Goal: Transaction & Acquisition: Book appointment/travel/reservation

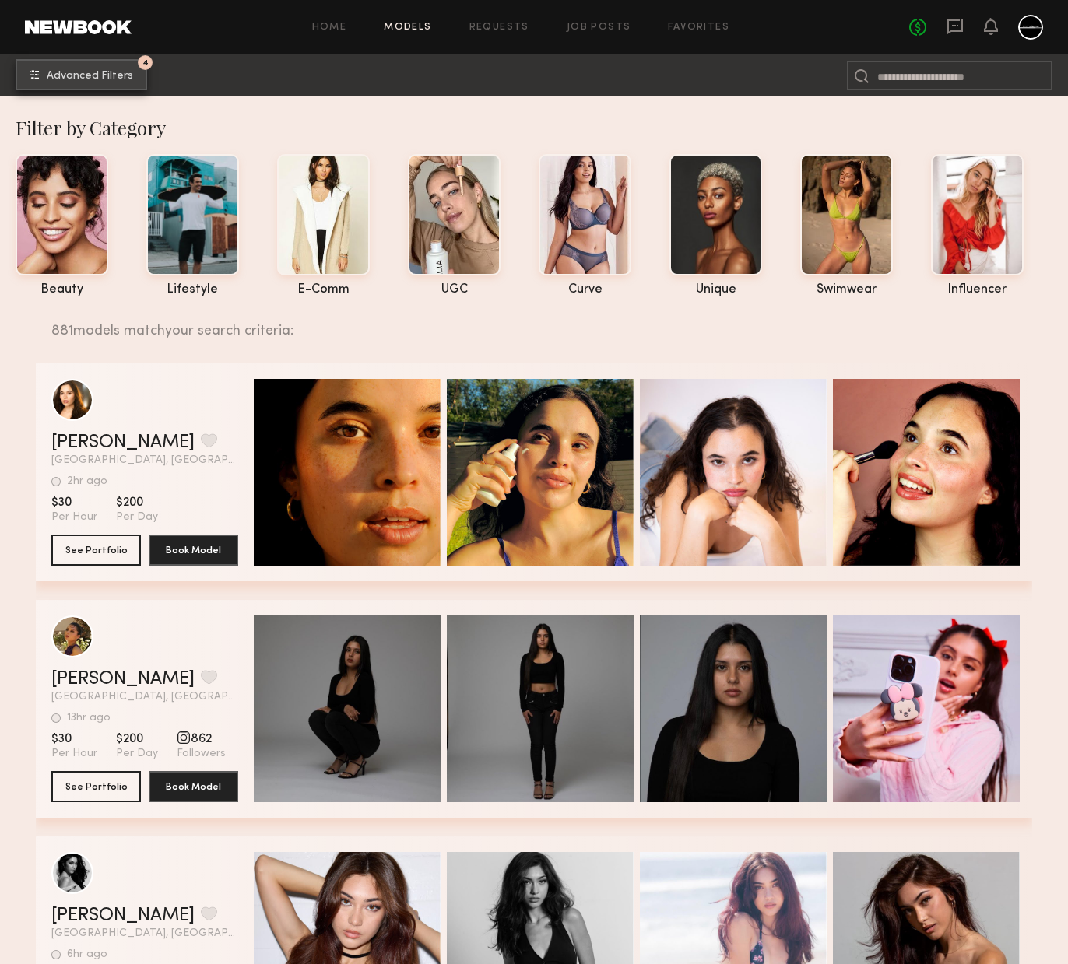
click at [107, 64] on button "4 Advanced Filters" at bounding box center [82, 74] width 132 height 31
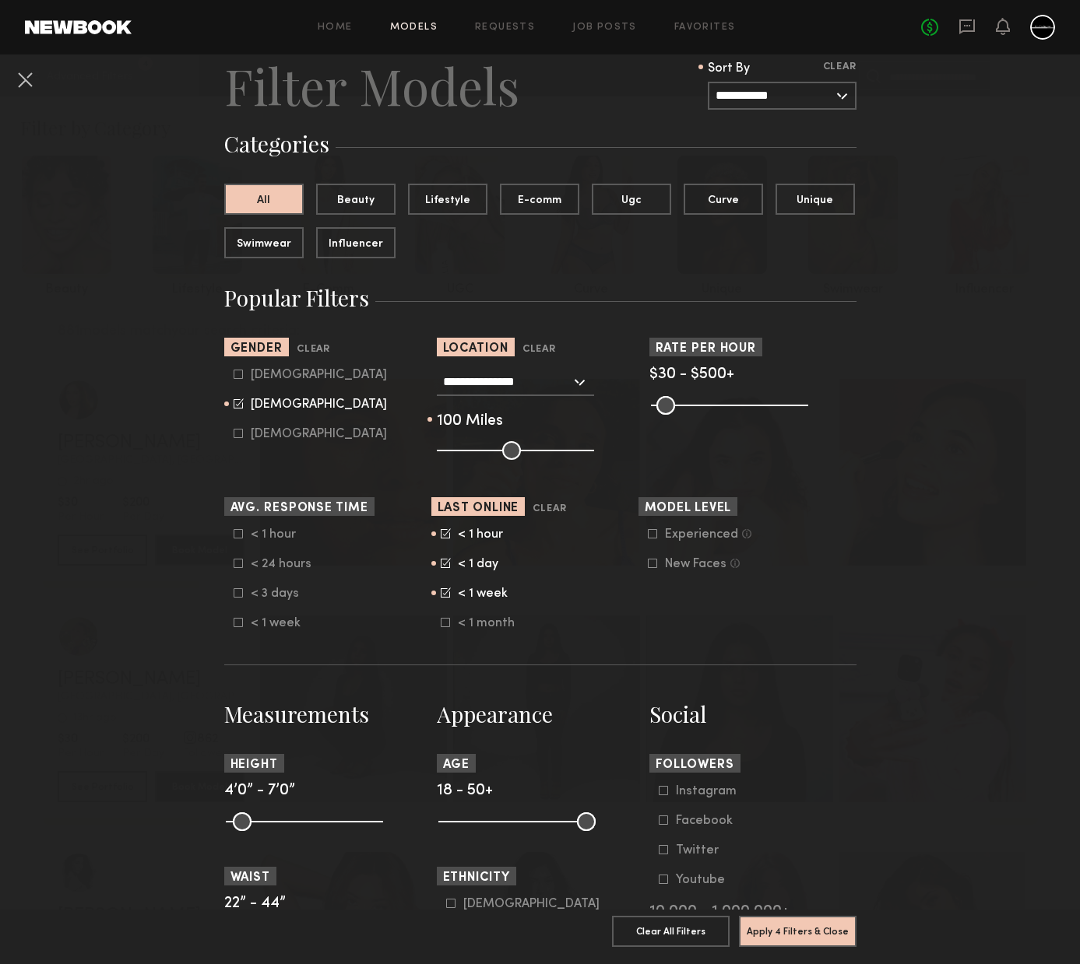
scroll to position [70, 0]
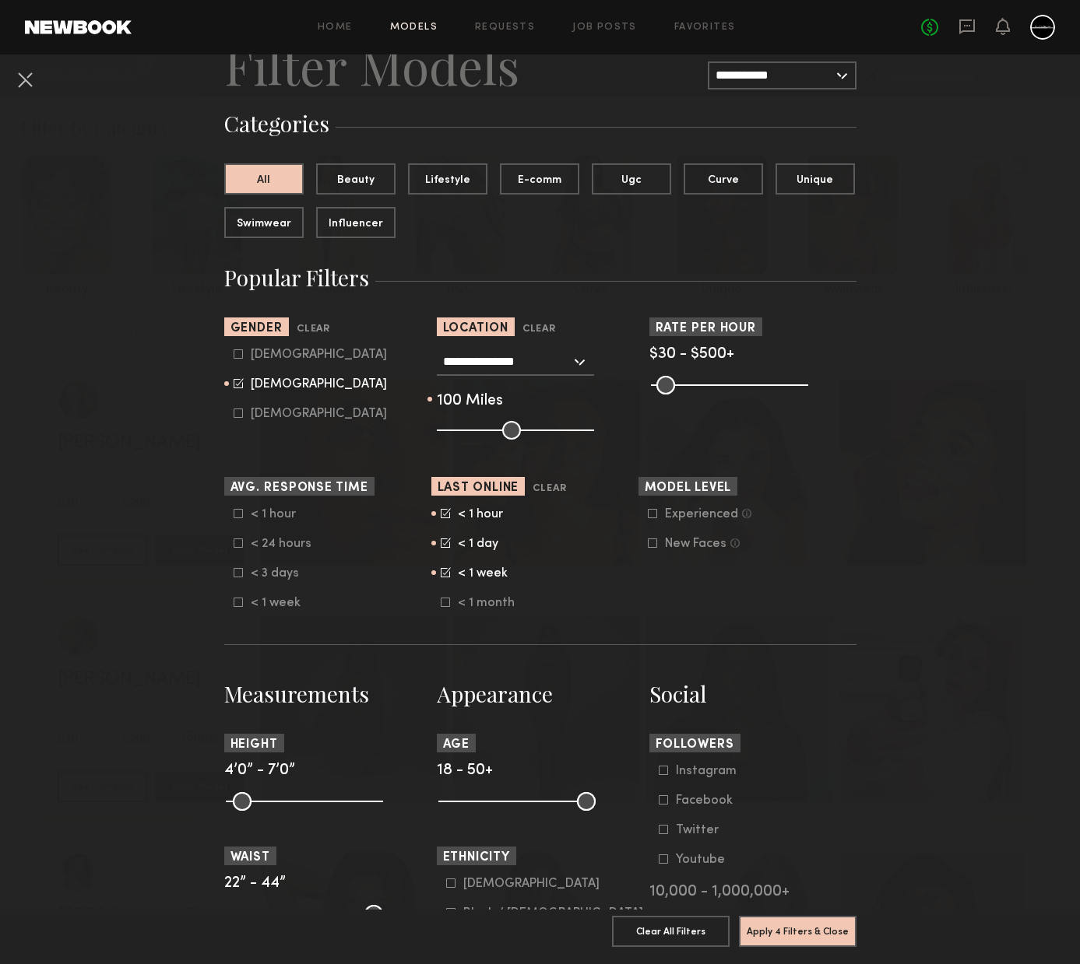
click at [648, 517] on icon at bounding box center [652, 513] width 9 height 9
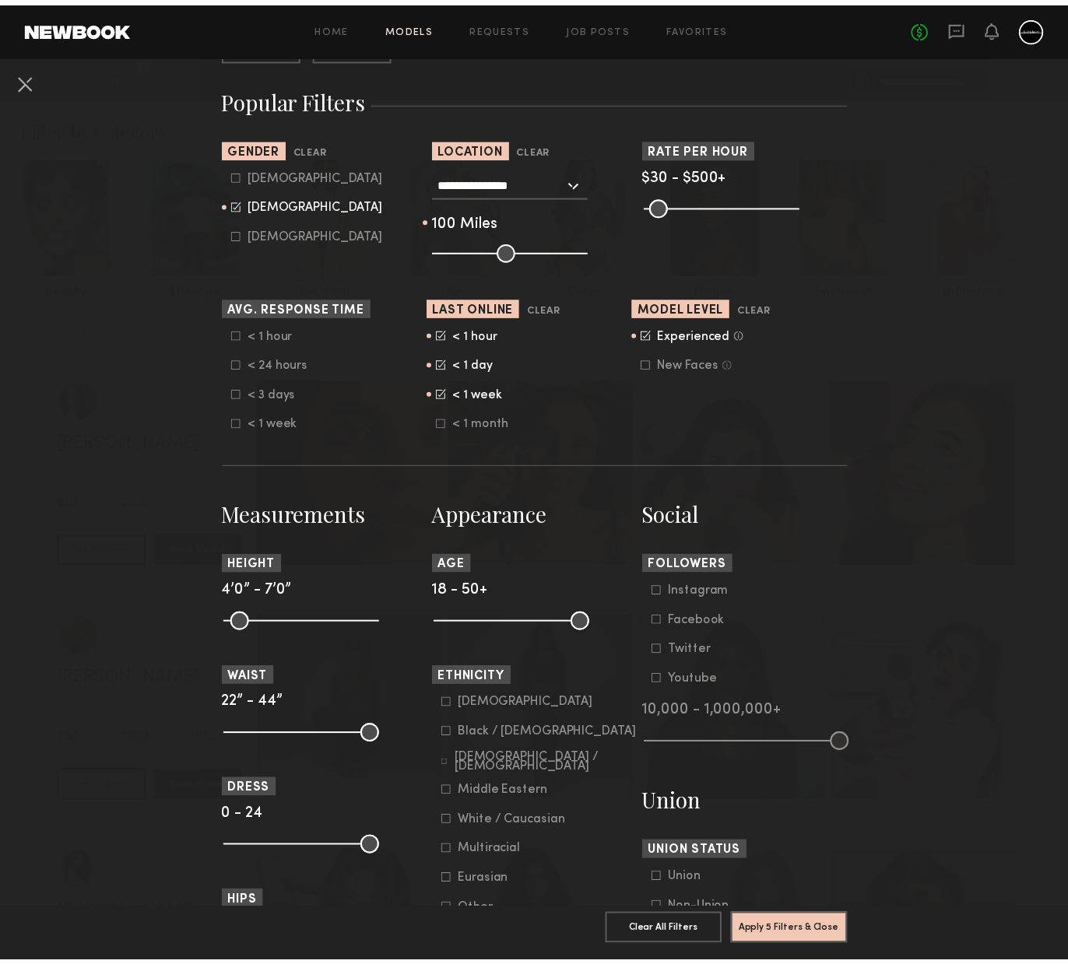
scroll to position [354, 0]
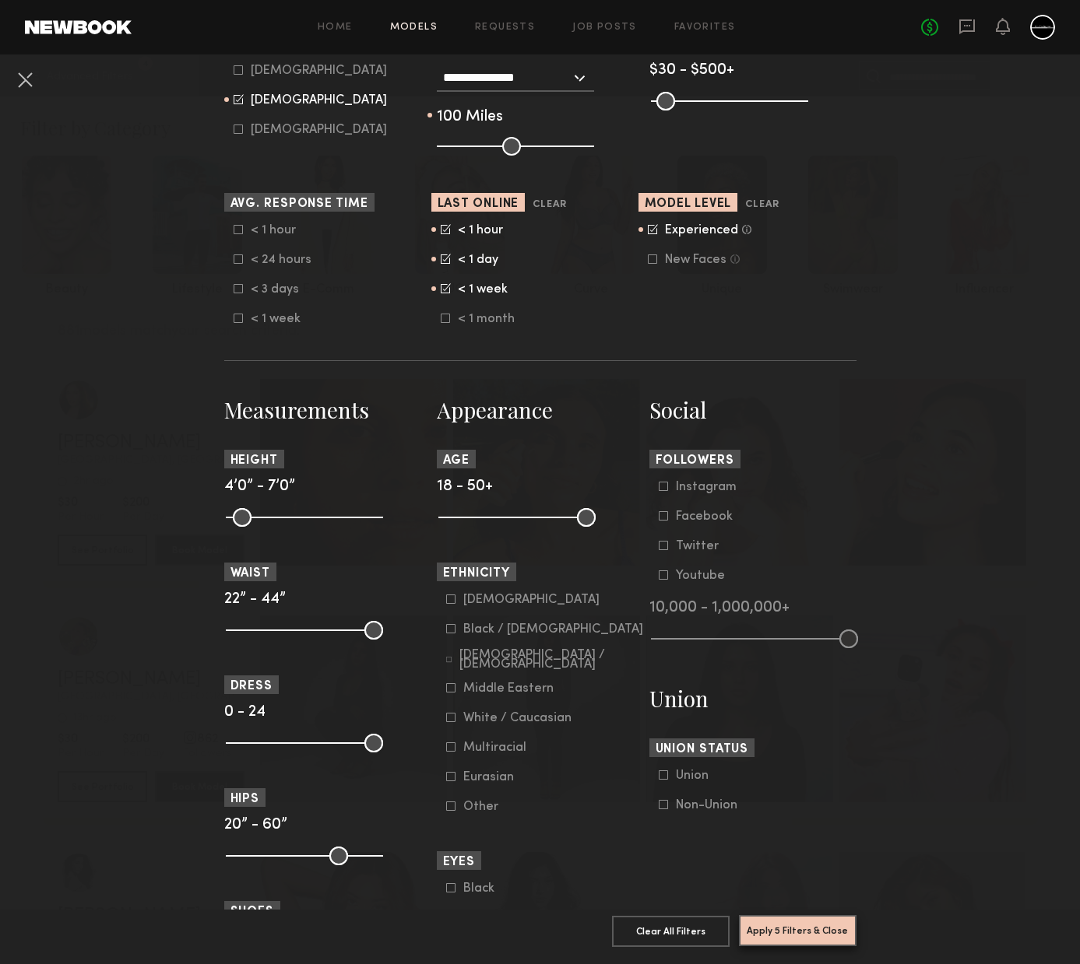
click at [791, 918] on button "Apply 5 Filters & Close" at bounding box center [798, 930] width 118 height 31
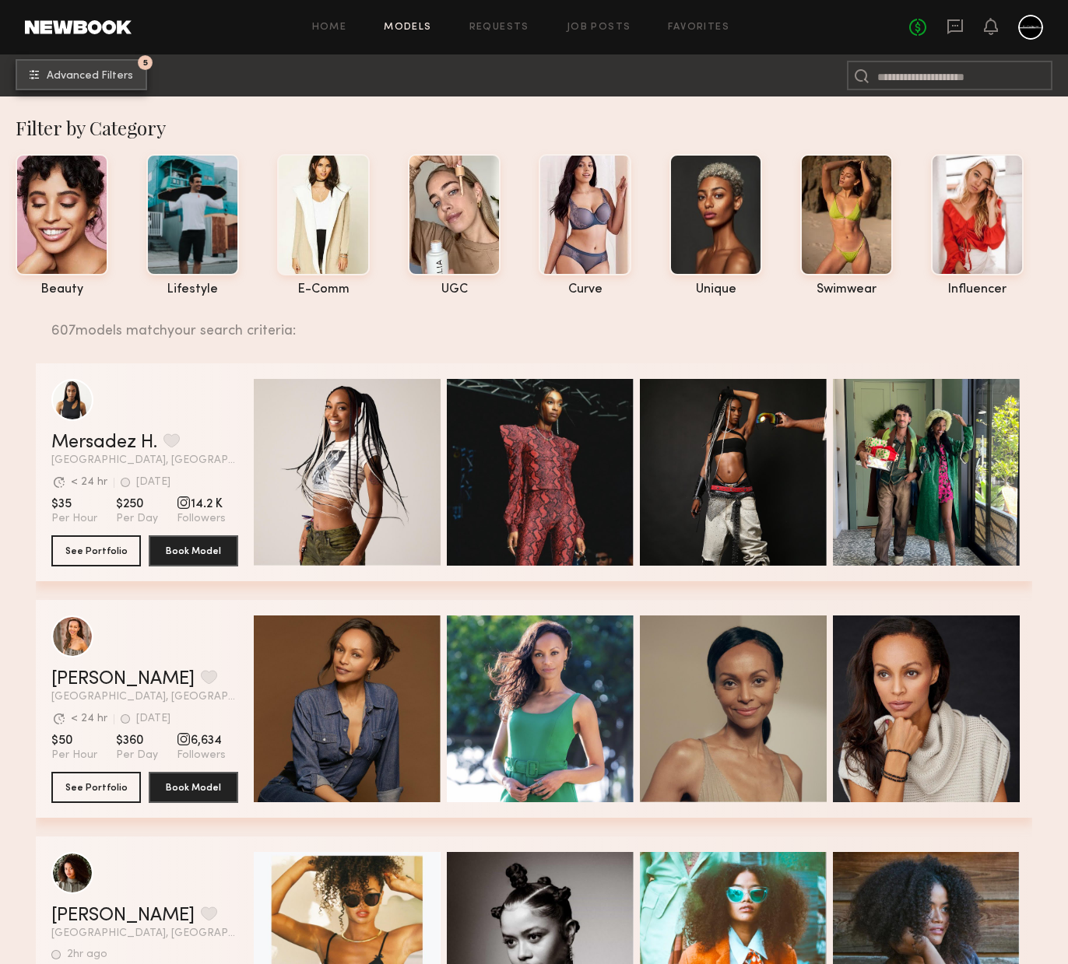
click at [96, 84] on button "5 Advanced Filters" at bounding box center [82, 74] width 132 height 31
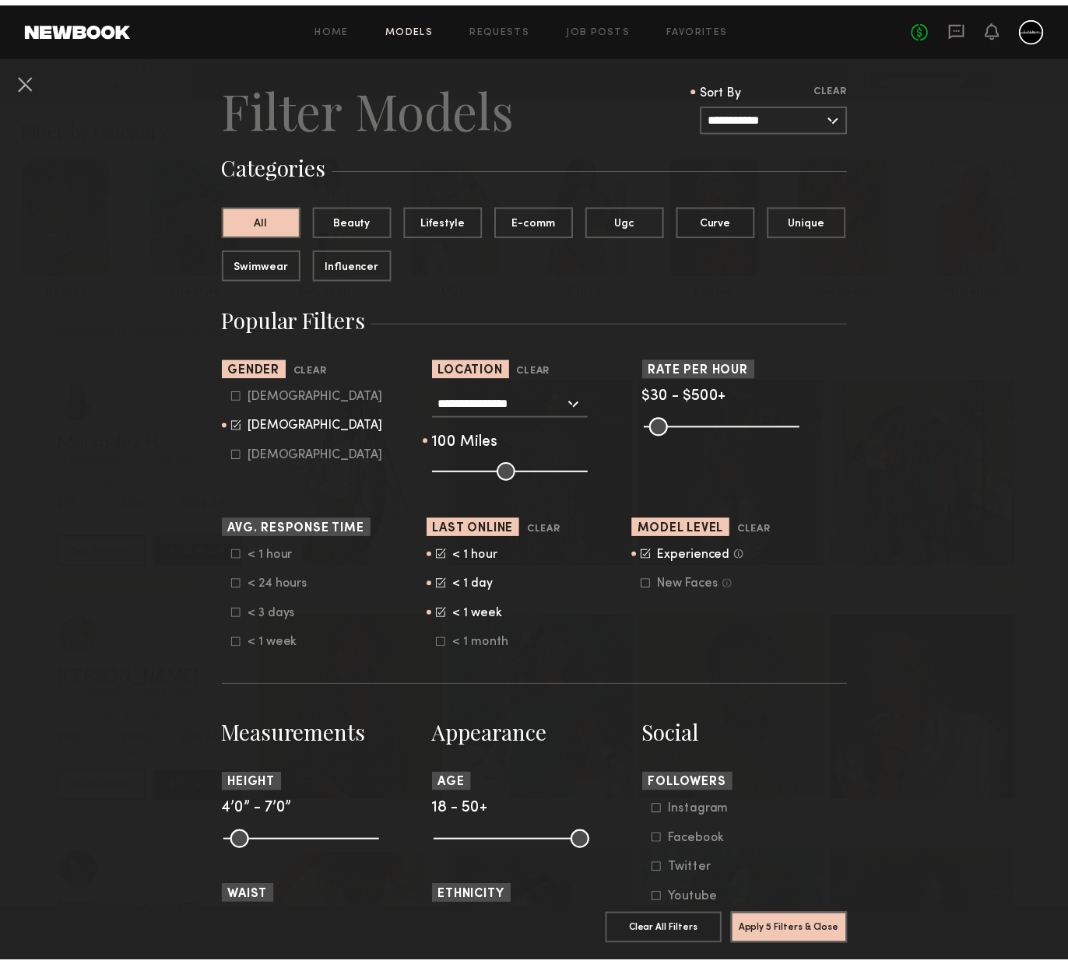
scroll to position [50, 0]
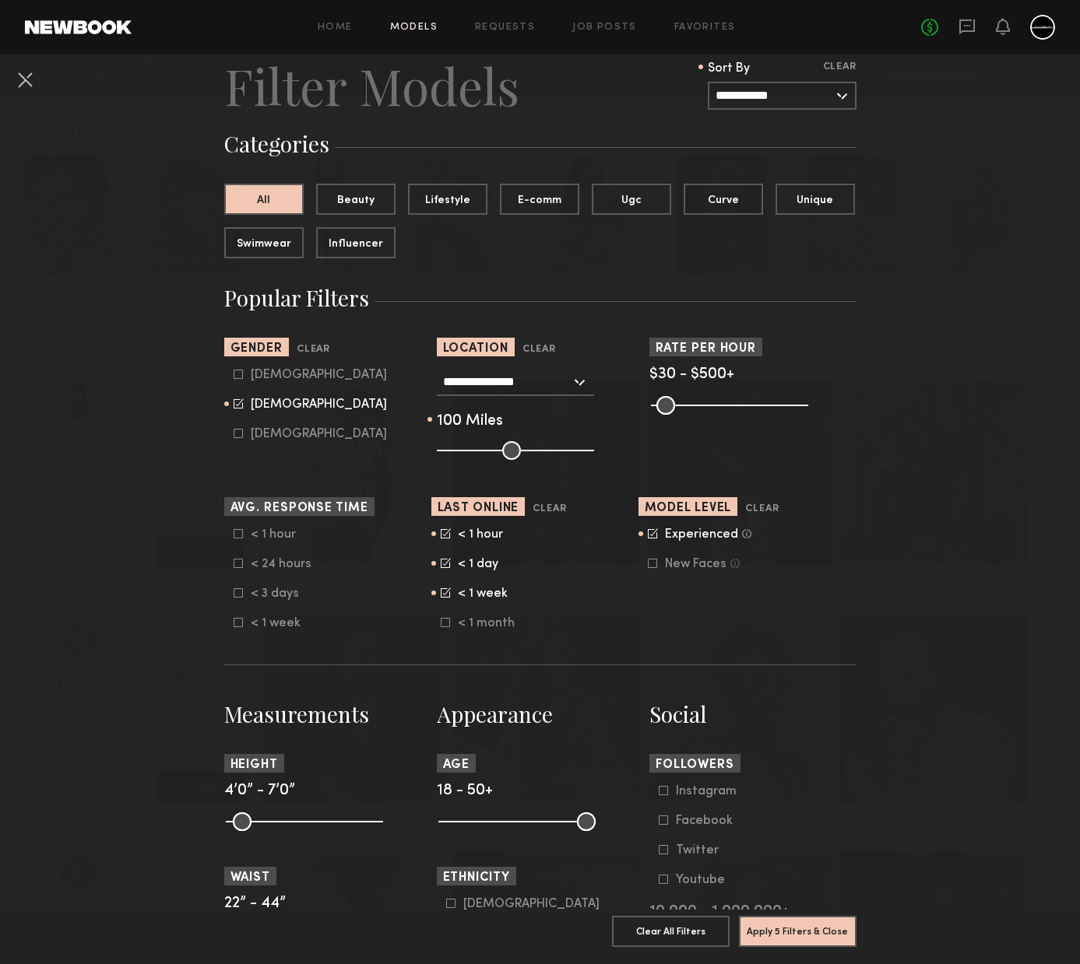
click at [648, 565] on icon at bounding box center [652, 563] width 9 height 9
click at [653, 538] on label "Experienced Talent we’ve deemed to have ample paid, professional modeling exper…" at bounding box center [700, 533] width 104 height 9
click at [792, 915] on button "Apply 5 Filters & Close" at bounding box center [798, 930] width 118 height 31
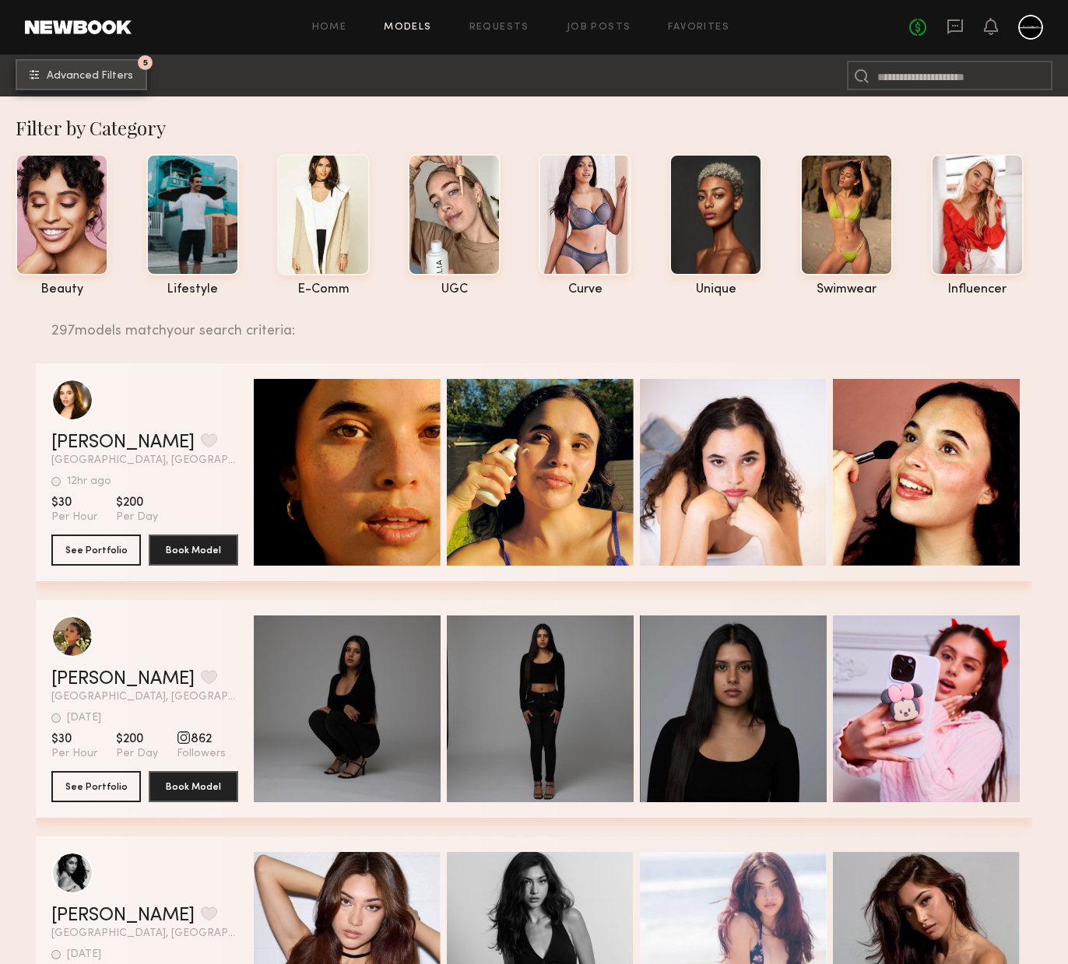
click at [100, 71] on span "Advanced Filters" at bounding box center [90, 76] width 86 height 11
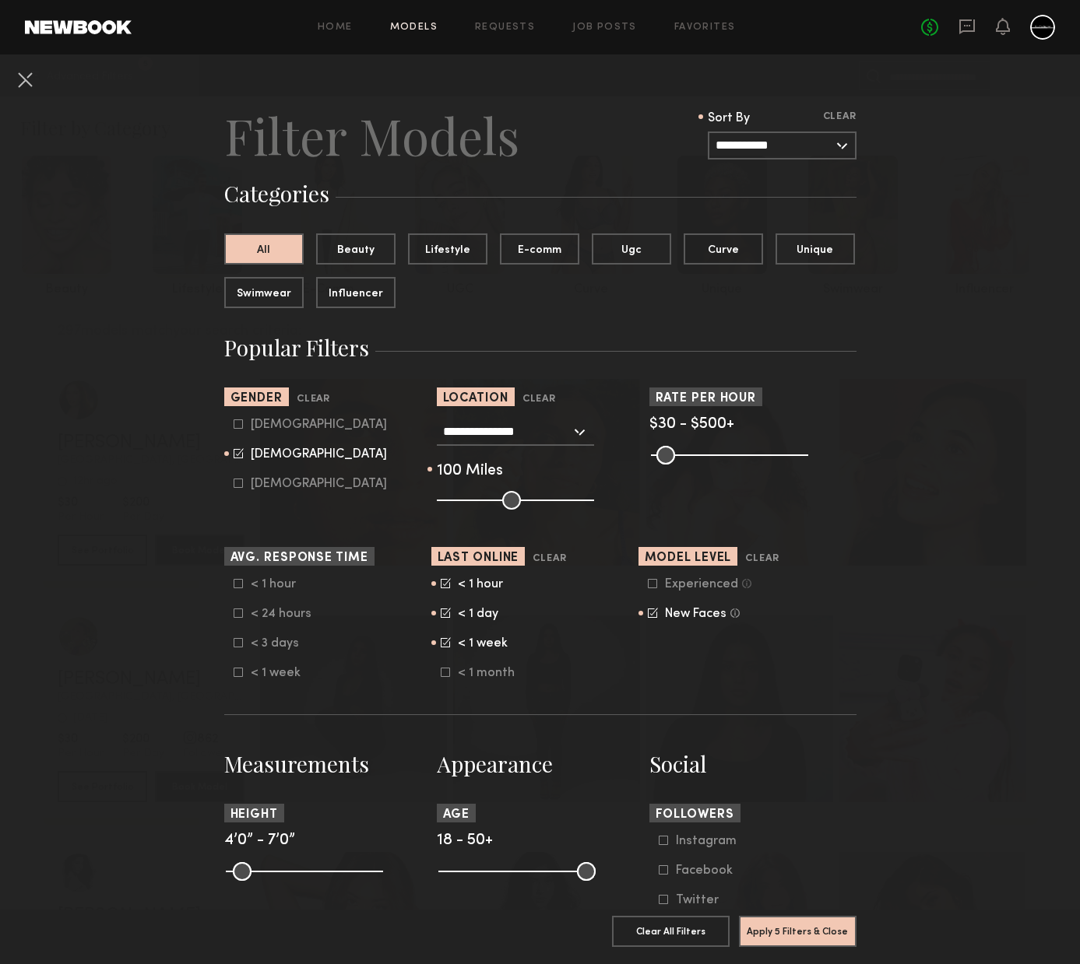
click at [648, 585] on icon at bounding box center [652, 583] width 9 height 9
click at [648, 612] on icon at bounding box center [653, 613] width 10 height 10
click at [781, 925] on button "Apply 5 Filters & Close" at bounding box center [798, 931] width 118 height 31
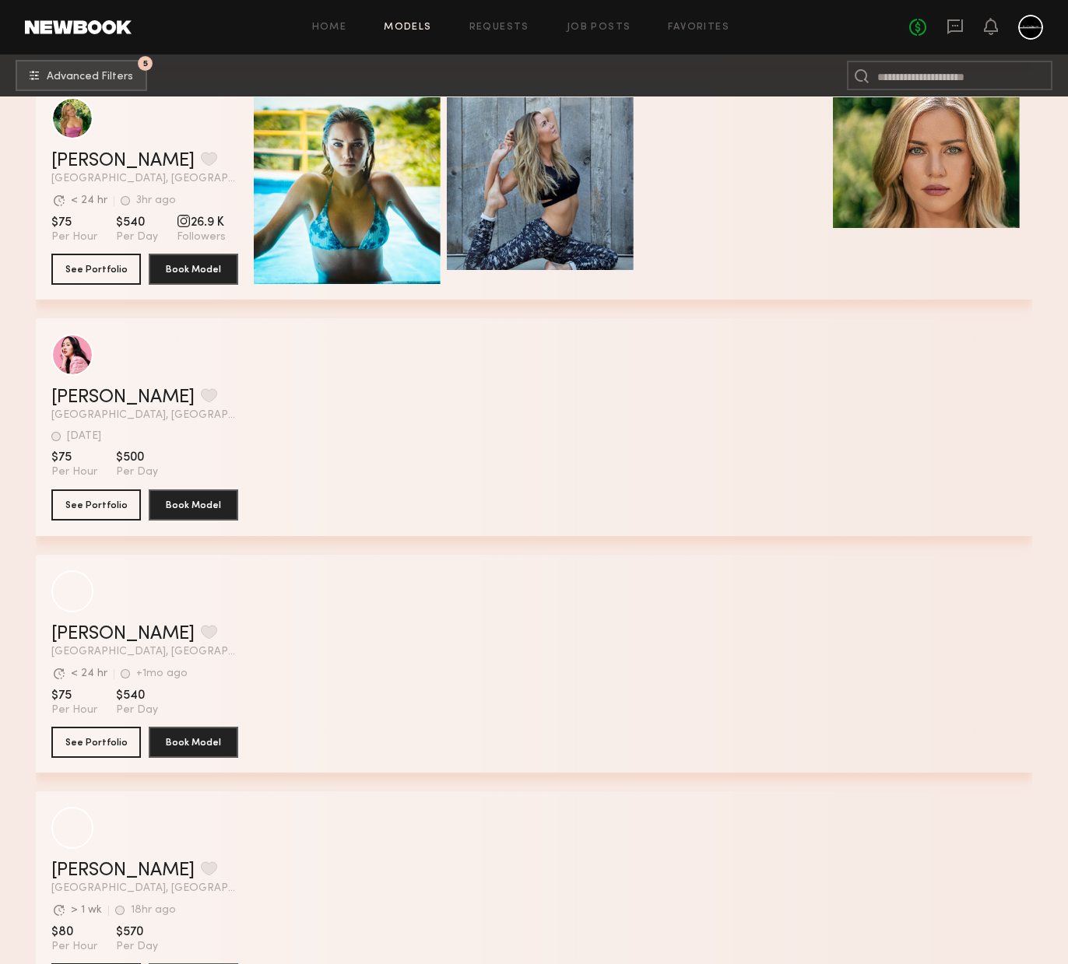
scroll to position [2422, 0]
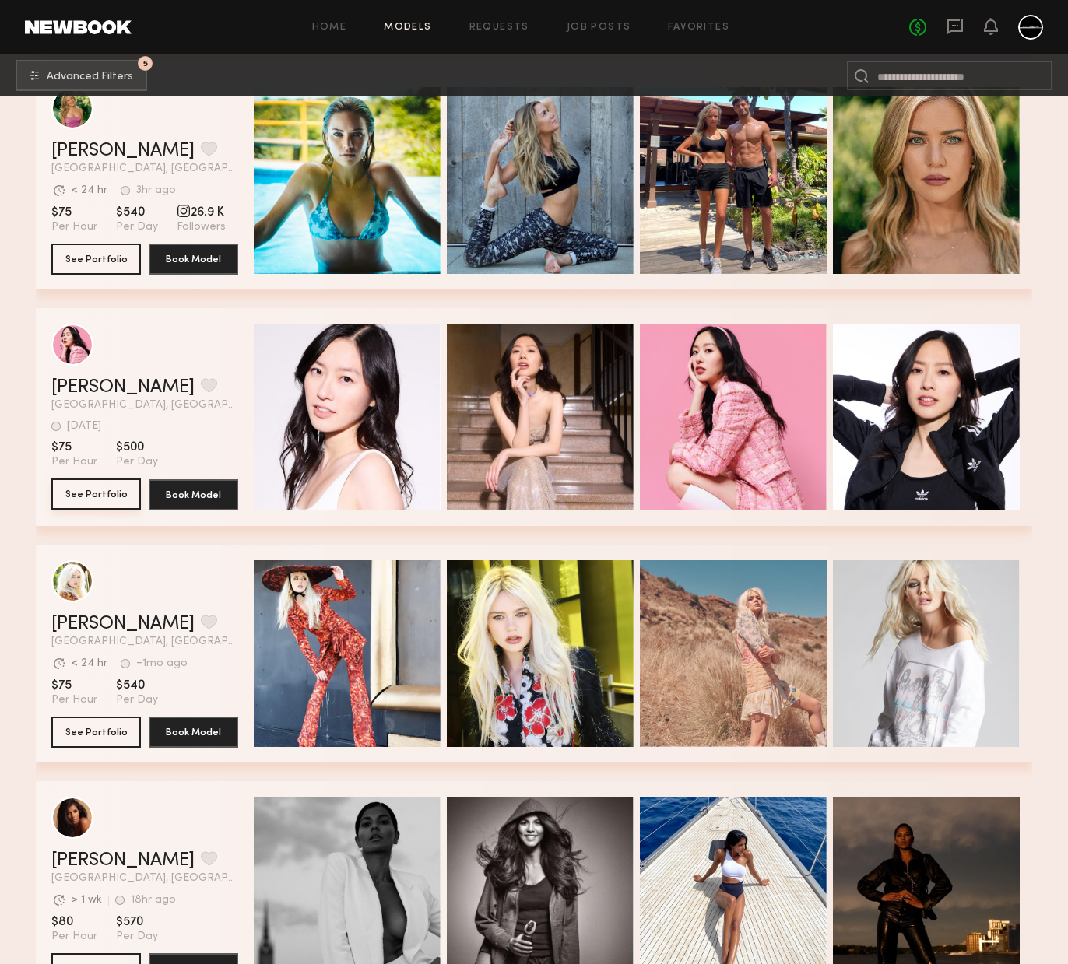
click at [105, 497] on button "See Portfolio" at bounding box center [96, 494] width 90 height 31
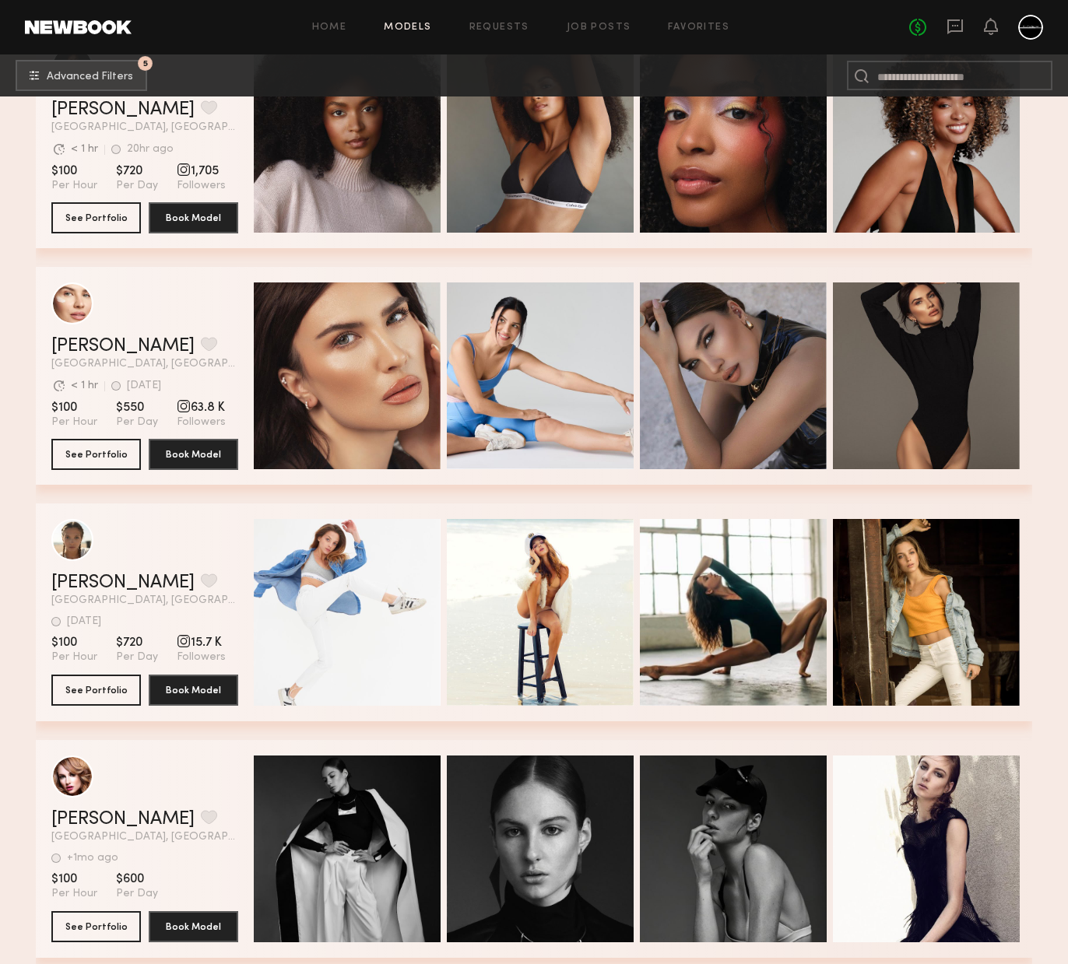
scroll to position [8222, 0]
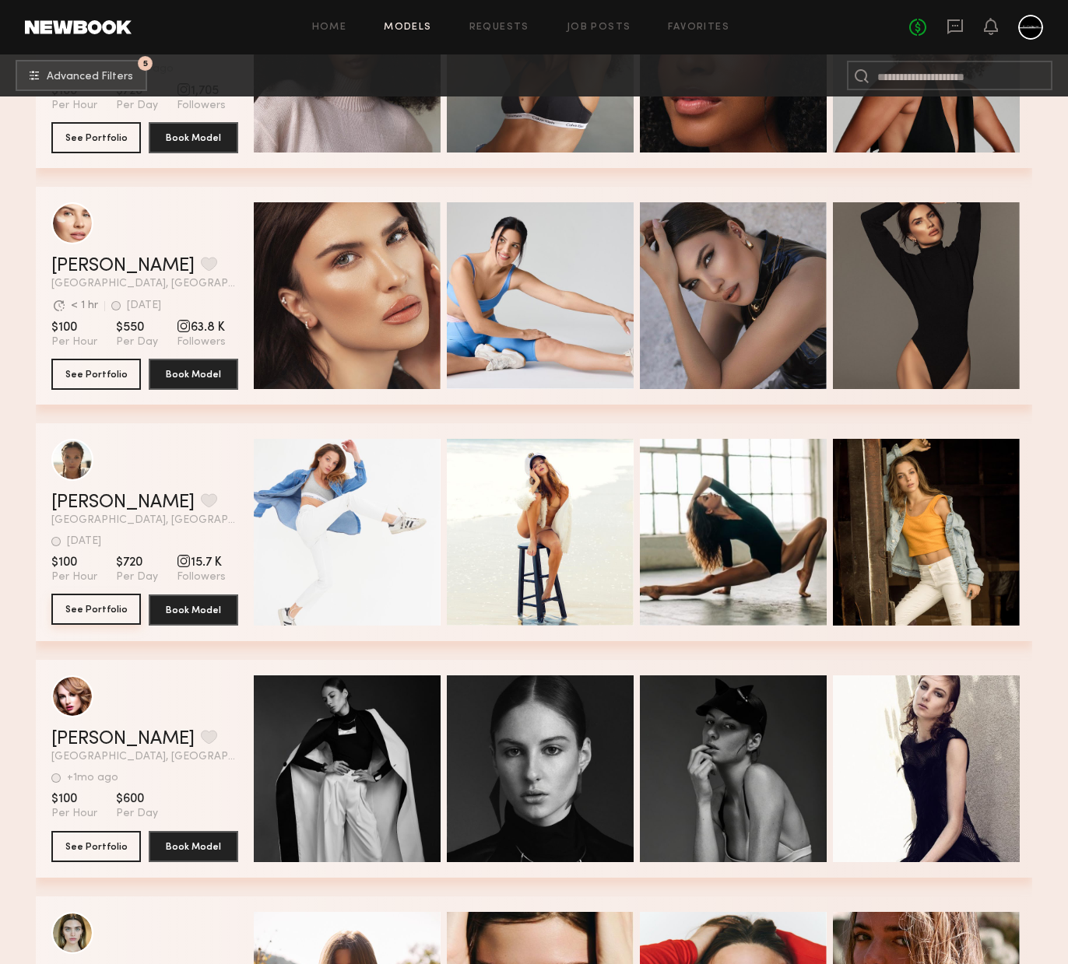
click at [85, 608] on button "See Portfolio" at bounding box center [96, 609] width 90 height 31
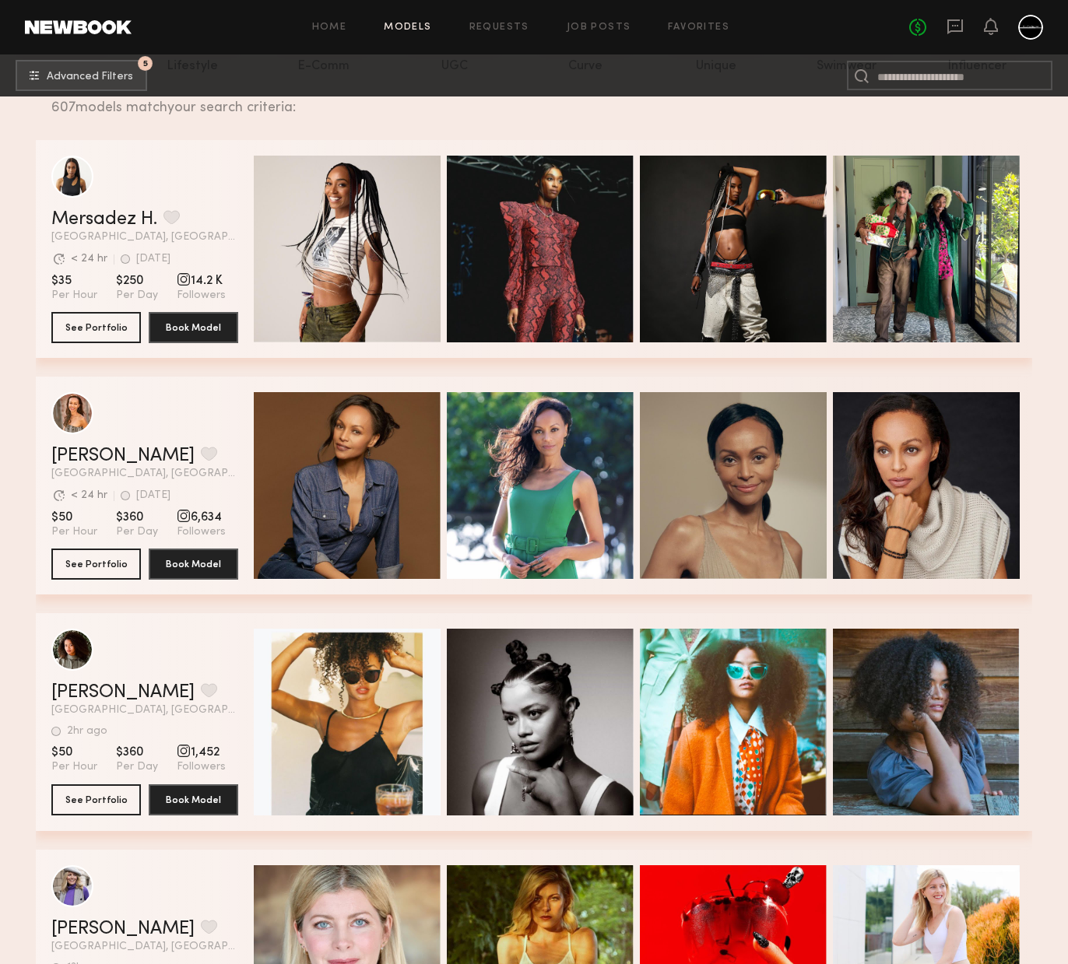
scroll to position [0, 0]
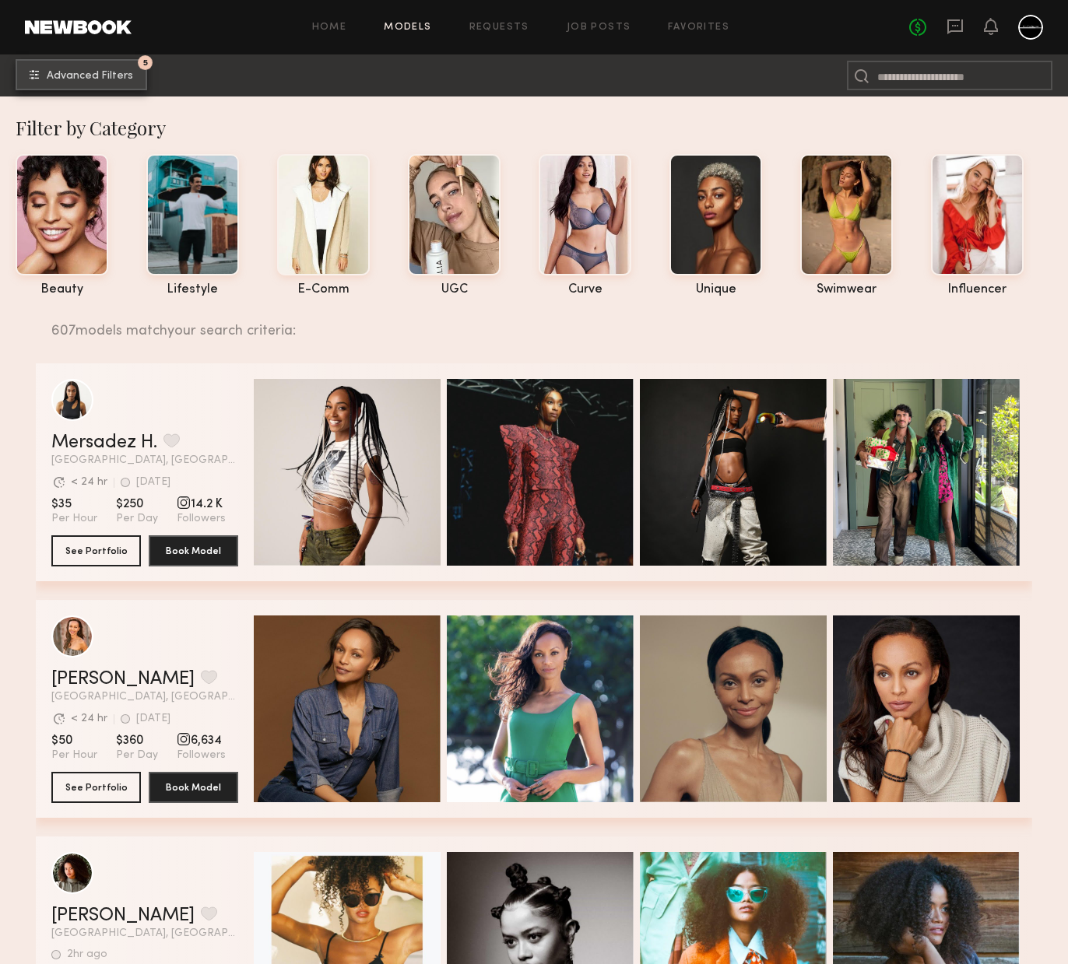
click at [77, 65] on button "5 Advanced Filters" at bounding box center [82, 74] width 132 height 31
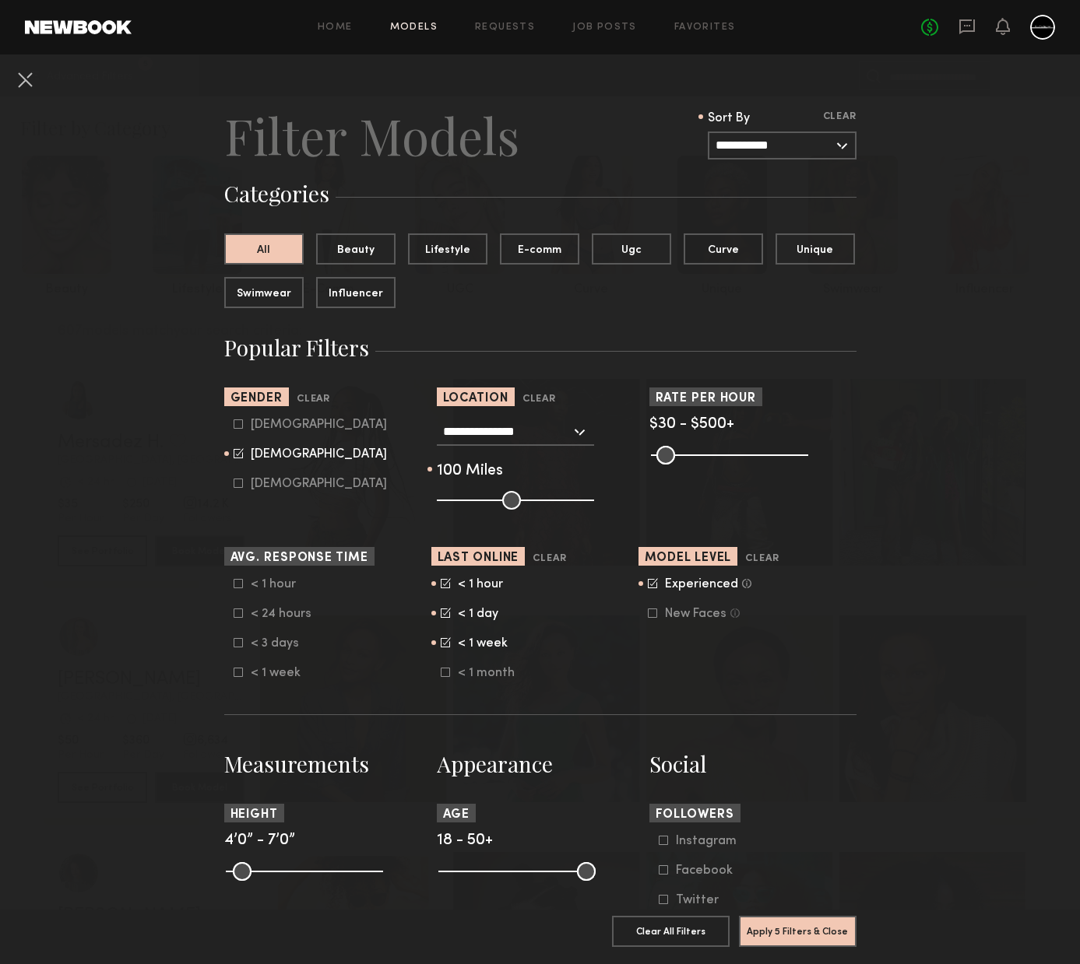
click at [648, 618] on div at bounding box center [652, 613] width 9 height 9
click at [649, 583] on icon at bounding box center [653, 582] width 8 height 8
click at [772, 928] on button "Apply 5 Filters & Close" at bounding box center [798, 930] width 118 height 31
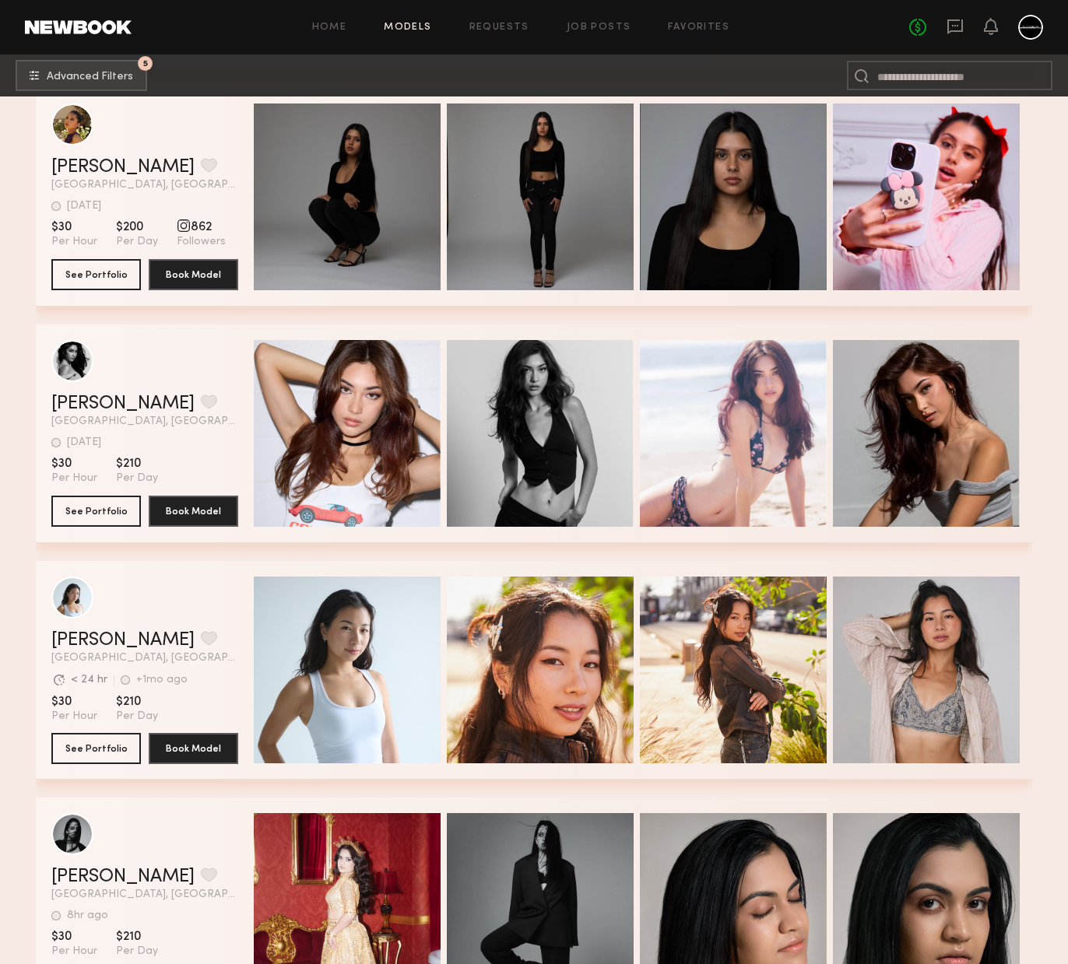
scroll to position [652, 0]
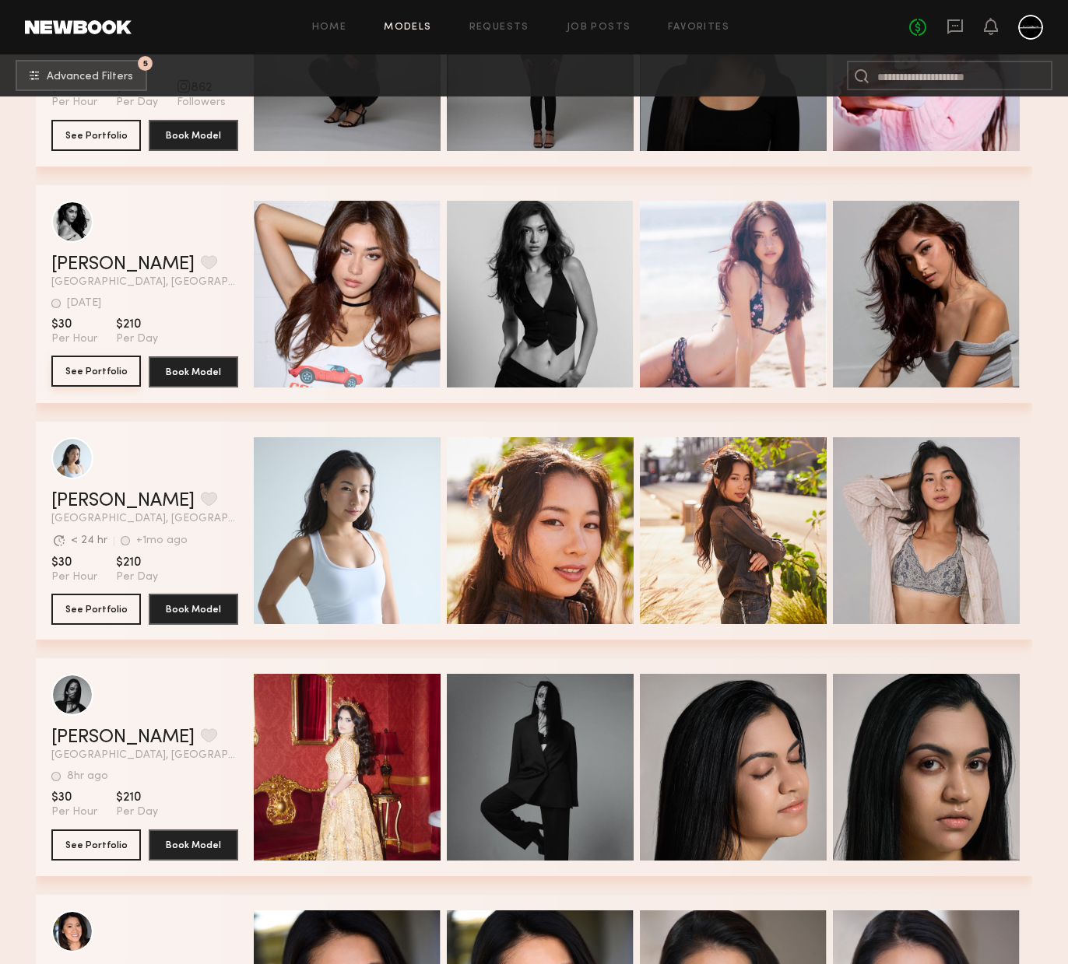
click at [106, 380] on button "See Portfolio" at bounding box center [96, 371] width 90 height 31
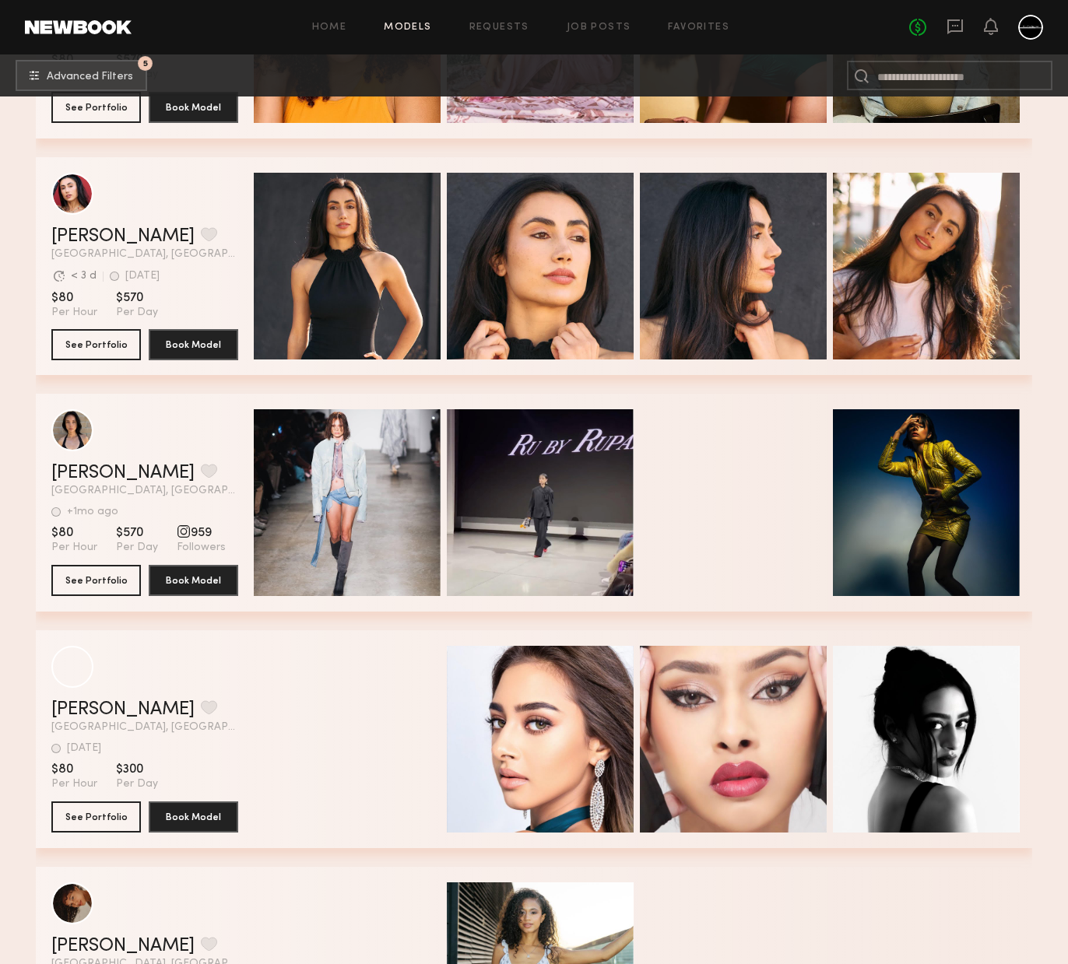
scroll to position [16959, 0]
